Goal: Task Accomplishment & Management: Manage account settings

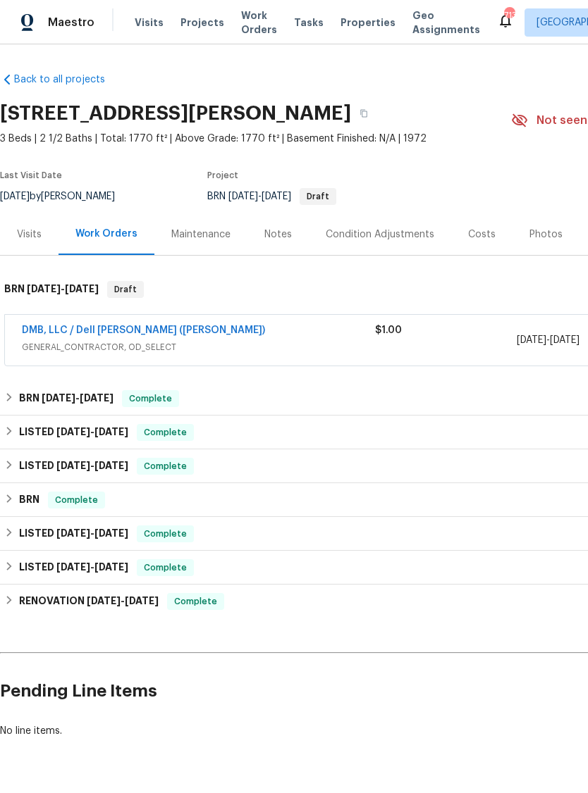
click at [139, 331] on link "DMB, LLC / Dell [PERSON_NAME] ([PERSON_NAME])" at bounding box center [143, 330] width 243 height 10
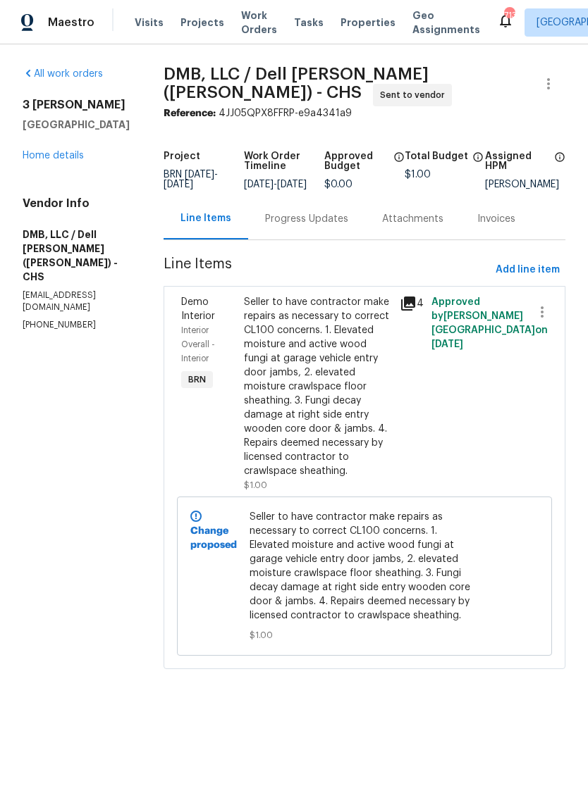
click at [401, 306] on icon at bounding box center [408, 304] width 14 height 14
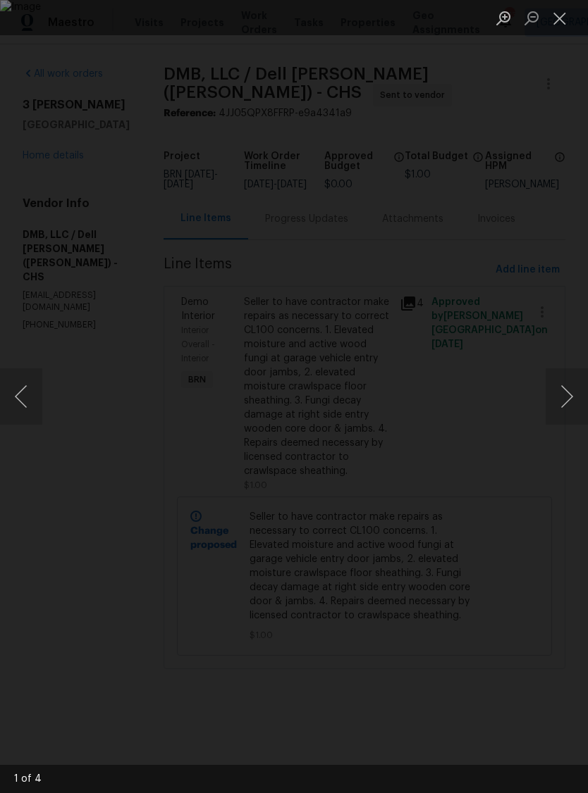
click at [562, 392] on button "Next image" at bounding box center [566, 396] width 42 height 56
click at [560, 402] on button "Next image" at bounding box center [566, 396] width 42 height 56
click at [561, 388] on button "Next image" at bounding box center [566, 396] width 42 height 56
click at [562, 384] on button "Next image" at bounding box center [566, 396] width 42 height 56
click at [560, 384] on button "Next image" at bounding box center [566, 396] width 42 height 56
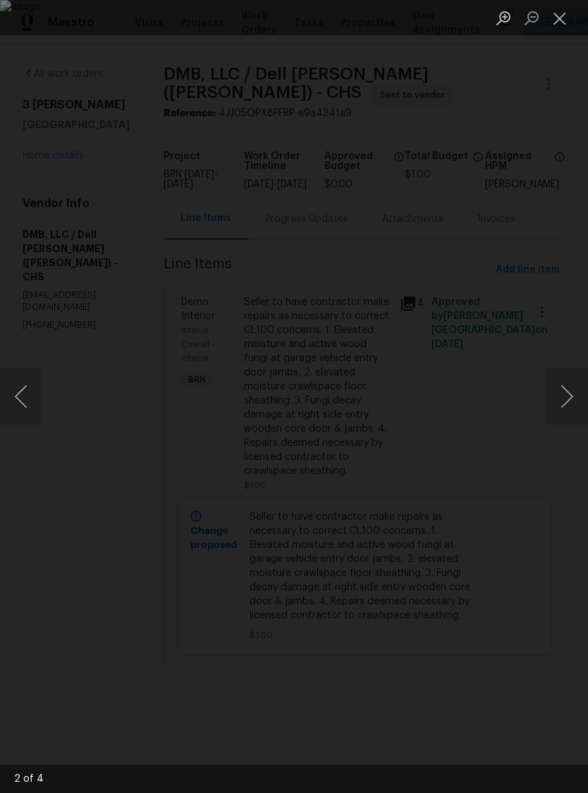
click at [560, 387] on button "Next image" at bounding box center [566, 396] width 42 height 56
click at [568, 390] on button "Next image" at bounding box center [566, 396] width 42 height 56
click at [564, 390] on button "Next image" at bounding box center [566, 396] width 42 height 56
click at [563, 390] on button "Next image" at bounding box center [566, 396] width 42 height 56
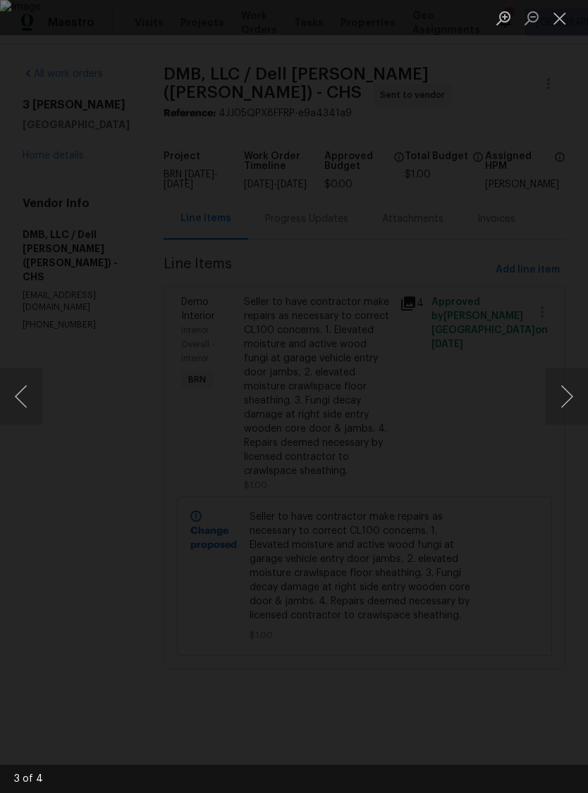
click at [564, 390] on button "Next image" at bounding box center [566, 396] width 42 height 56
click at [564, 389] on button "Next image" at bounding box center [566, 396] width 42 height 56
click at [564, 390] on button "Next image" at bounding box center [566, 396] width 42 height 56
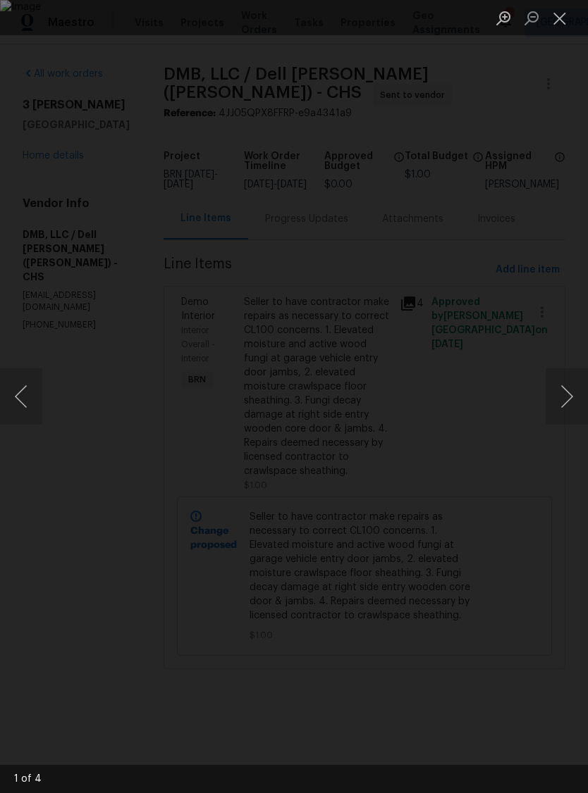
click at [564, 390] on button "Next image" at bounding box center [566, 396] width 42 height 56
click at [565, 390] on button "Next image" at bounding box center [566, 396] width 42 height 56
click at [563, 23] on button "Close lightbox" at bounding box center [559, 18] width 28 height 25
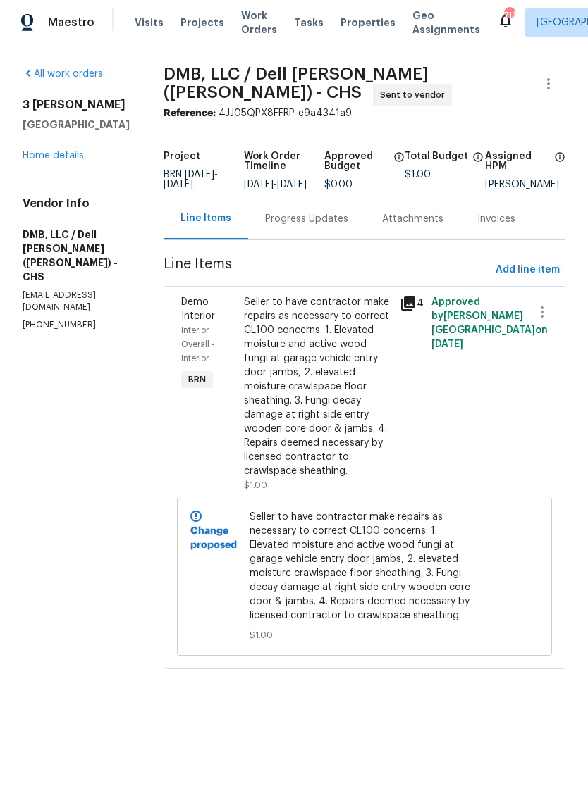
click at [32, 161] on link "Home details" at bounding box center [53, 156] width 61 height 10
